Goal: Task Accomplishment & Management: Manage account settings

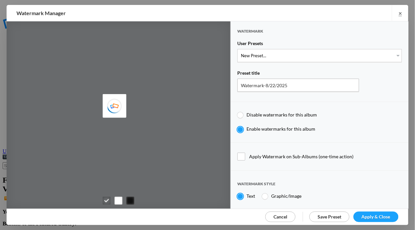
type input "Cheryl Pursell"
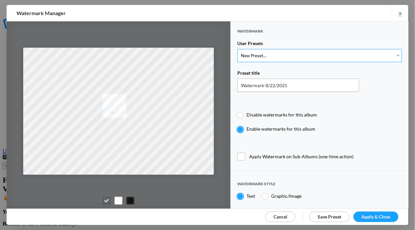
click at [394, 56] on select "New Preset... WhiteCPwatermark BlackCPwatermark capBLACK CAPWHITE GIFWHITE GIFB…" at bounding box center [319, 55] width 165 height 13
select select "1: Object"
click at [237, 49] on select "New Preset... WhiteCPwatermark BlackCPwatermark capBLACK CAPWHITE GIFWHITE GIFB…" at bounding box center [319, 55] width 165 height 13
type input "WhiteCPwatermark"
radio input "false"
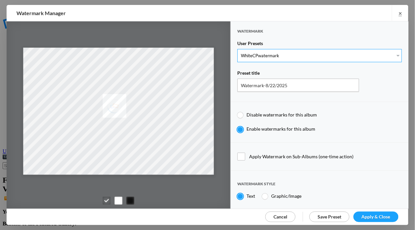
radio input "true"
type input "41"
radio input "true"
radio input "false"
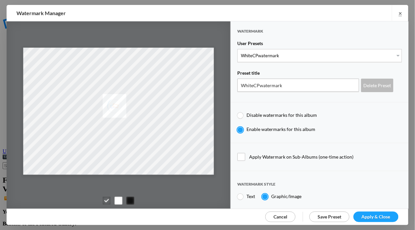
click at [379, 216] on span "Apply & Close" at bounding box center [376, 217] width 29 height 6
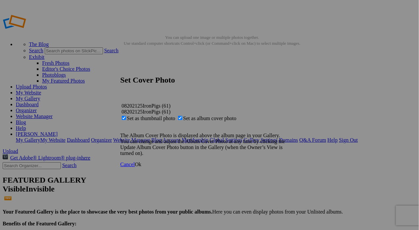
click at [142, 167] on span "Ok" at bounding box center [138, 165] width 7 height 6
